Goal: Complete application form: Complete application form

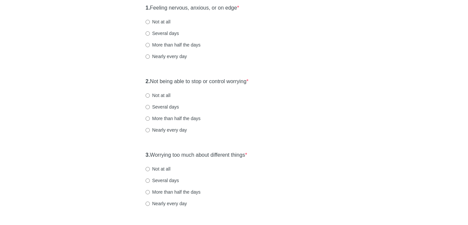
scroll to position [83, 0]
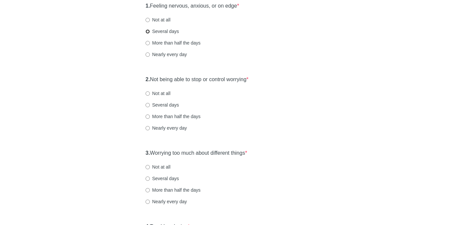
click at [147, 32] on input "Several days" at bounding box center [147, 31] width 4 height 4
radio input "true"
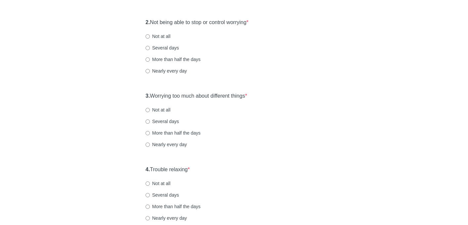
scroll to position [141, 0]
click at [149, 48] on input "Several days" at bounding box center [147, 47] width 4 height 4
radio input "true"
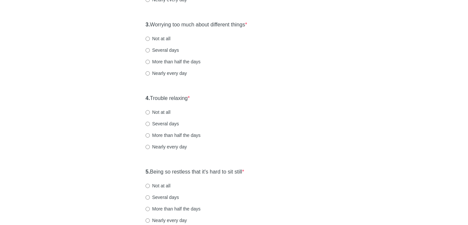
scroll to position [212, 0]
click at [147, 49] on input "Several days" at bounding box center [147, 50] width 4 height 4
radio input "true"
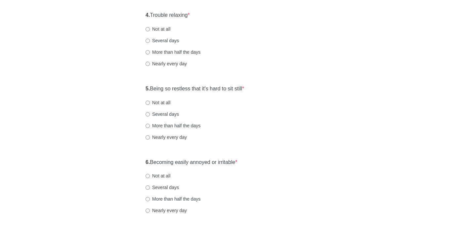
scroll to position [298, 0]
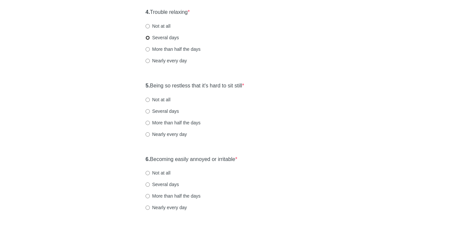
click at [148, 37] on input "Several days" at bounding box center [147, 38] width 4 height 4
radio input "true"
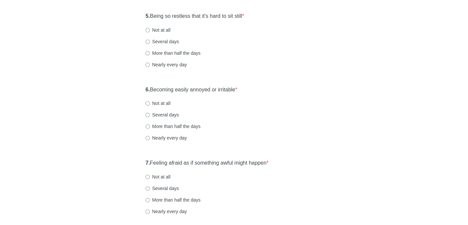
scroll to position [370, 0]
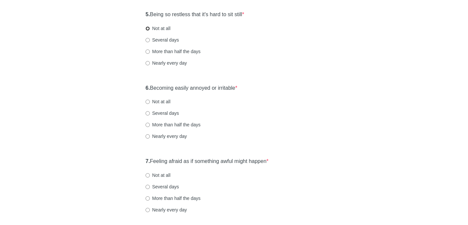
click at [148, 29] on input "Not at all" at bounding box center [147, 28] width 4 height 4
radio input "true"
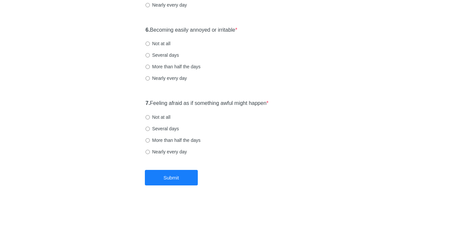
scroll to position [428, 0]
click at [148, 43] on input "Not at all" at bounding box center [147, 43] width 4 height 4
radio input "true"
click at [148, 117] on input "Not at all" at bounding box center [147, 117] width 4 height 4
radio input "true"
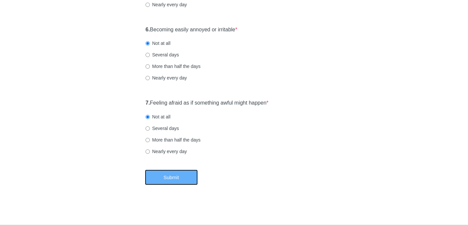
click at [186, 185] on button "Submit" at bounding box center [171, 178] width 53 height 16
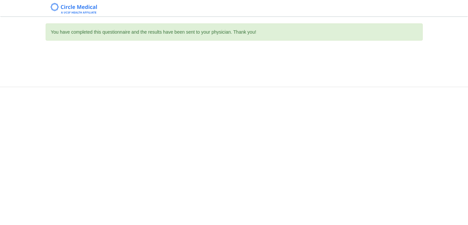
scroll to position [0, 0]
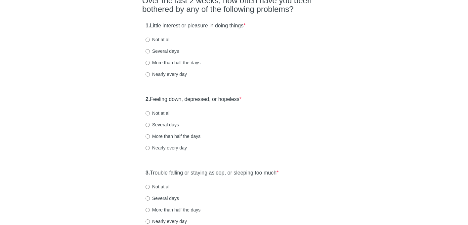
scroll to position [65, 0]
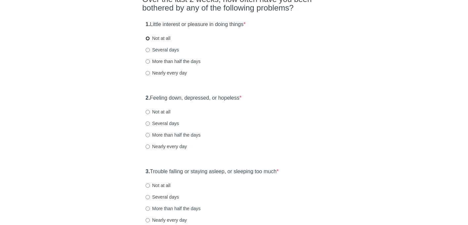
click at [146, 38] on input "Not at all" at bounding box center [147, 38] width 4 height 4
radio input "true"
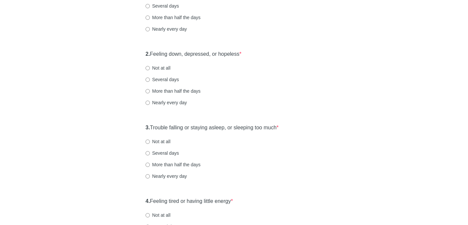
scroll to position [113, 0]
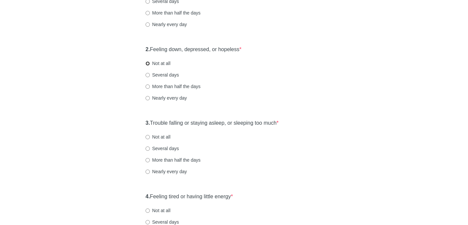
click at [148, 63] on input "Not at all" at bounding box center [147, 63] width 4 height 4
radio input "true"
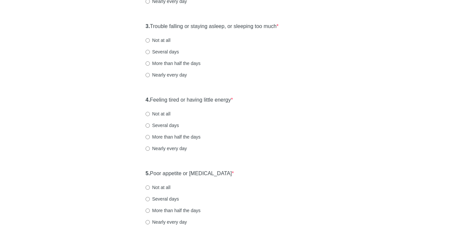
scroll to position [211, 0]
click at [147, 40] on input "Not at all" at bounding box center [147, 39] width 4 height 4
radio input "true"
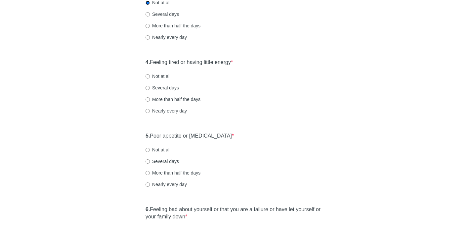
scroll to position [291, 0]
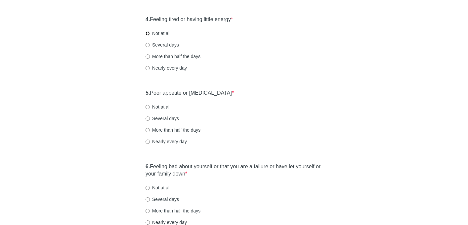
click at [147, 33] on input "Not at all" at bounding box center [147, 33] width 4 height 4
radio input "true"
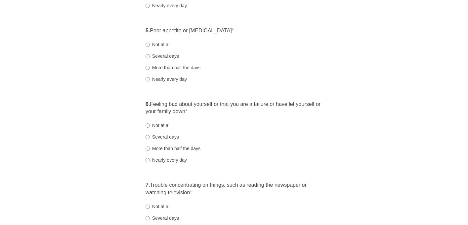
scroll to position [358, 0]
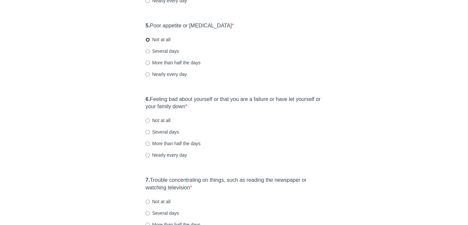
click at [148, 39] on input "Not at all" at bounding box center [147, 40] width 4 height 4
radio input "true"
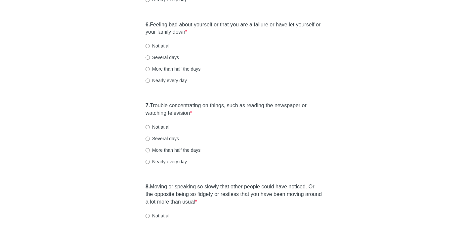
scroll to position [436, 0]
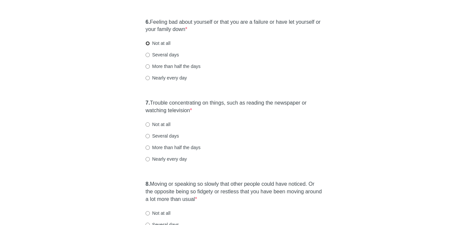
click at [146, 43] on input "Not at all" at bounding box center [147, 43] width 4 height 4
radio input "true"
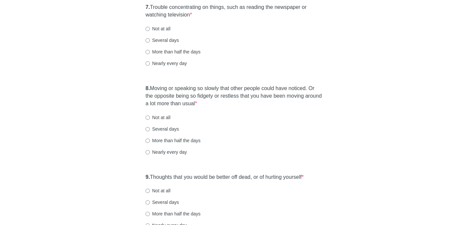
scroll to position [532, 0]
click at [147, 28] on input "Not at all" at bounding box center [147, 28] width 4 height 4
radio input "true"
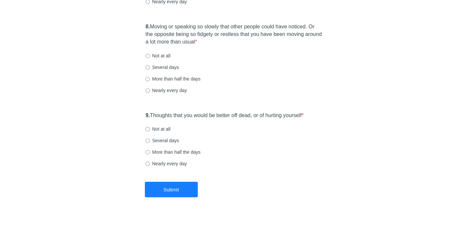
scroll to position [595, 0]
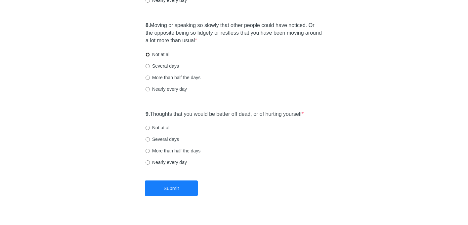
click at [147, 54] on input "Not at all" at bounding box center [147, 55] width 4 height 4
radio input "true"
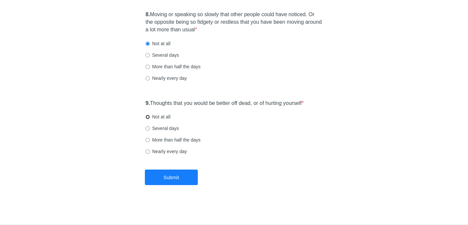
click at [147, 117] on input "Not at all" at bounding box center [147, 117] width 4 height 4
radio input "true"
click at [184, 175] on button "Submit" at bounding box center [171, 178] width 53 height 16
